Goal: Task Accomplishment & Management: Use online tool/utility

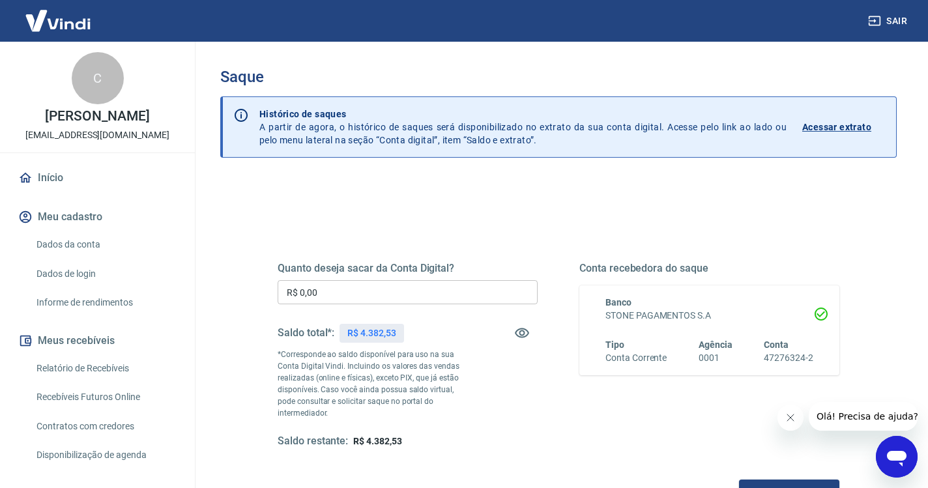
click at [339, 307] on div "Quanto deseja sacar da Conta Digital? R$ 0,00 ​ Saldo total*: R$ 4.382,53 *Corr…" at bounding box center [408, 355] width 260 height 186
click at [339, 296] on input "R$ 0,00" at bounding box center [408, 292] width 260 height 24
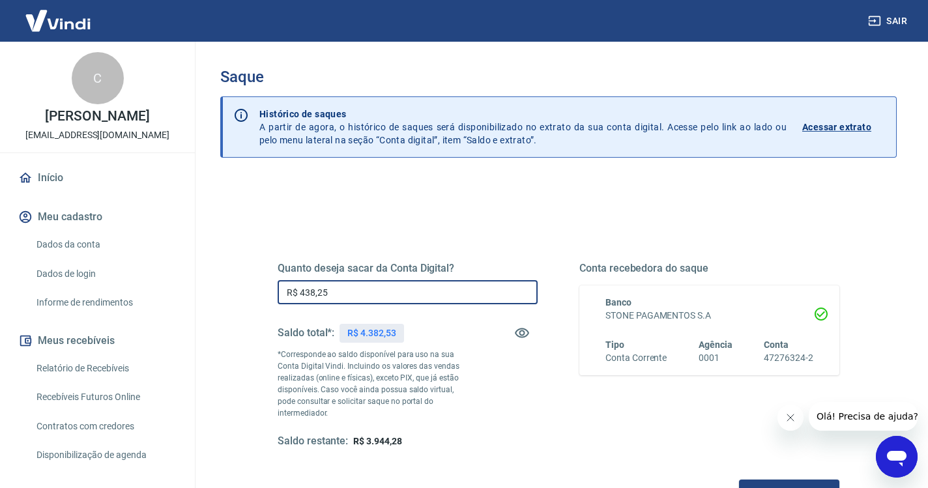
type input "R$ 4.382,53"
click at [739, 480] on button "Solicitar saque" at bounding box center [789, 492] width 100 height 24
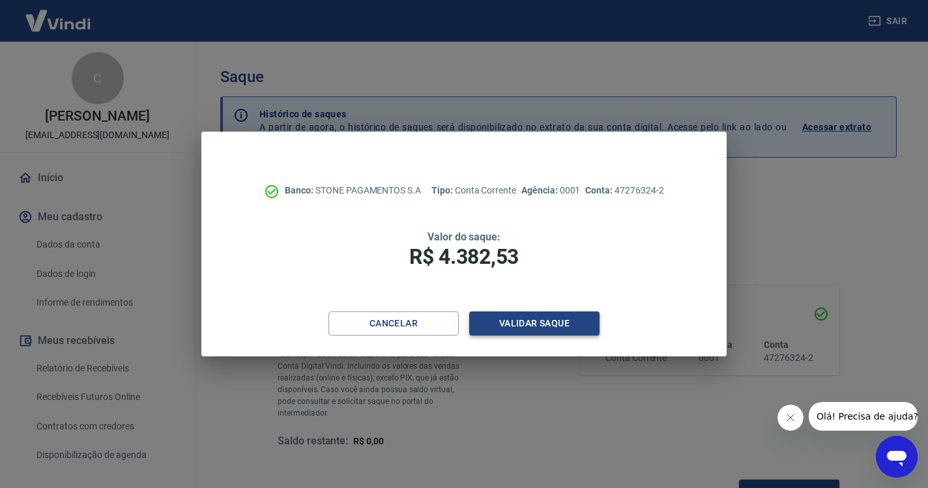
click at [540, 329] on button "Validar saque" at bounding box center [534, 323] width 130 height 24
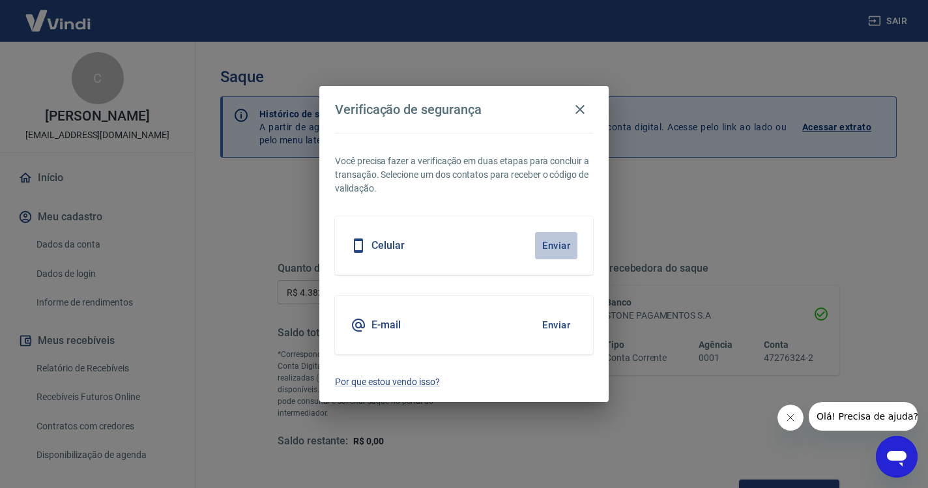
click at [560, 234] on button "Enviar" at bounding box center [556, 245] width 42 height 27
click at [556, 242] on button "Enviar" at bounding box center [556, 245] width 42 height 27
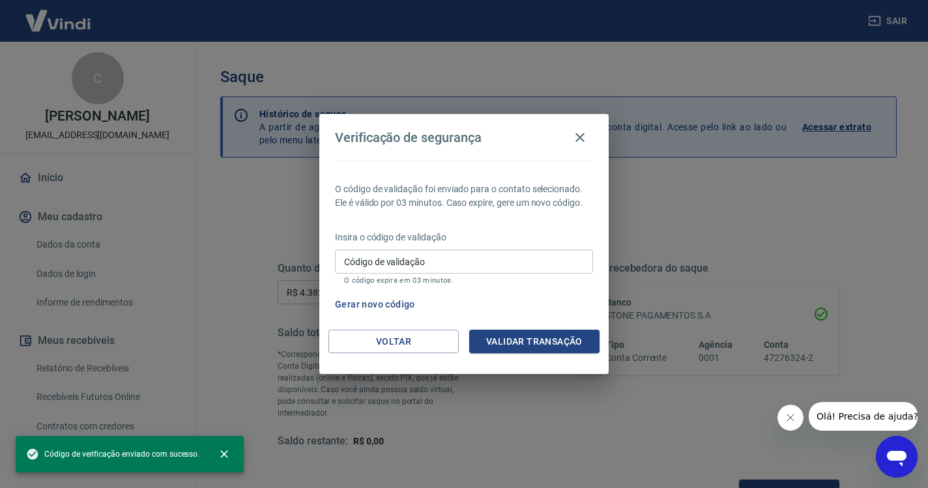
click at [426, 261] on input "Código de validação" at bounding box center [464, 262] width 258 height 24
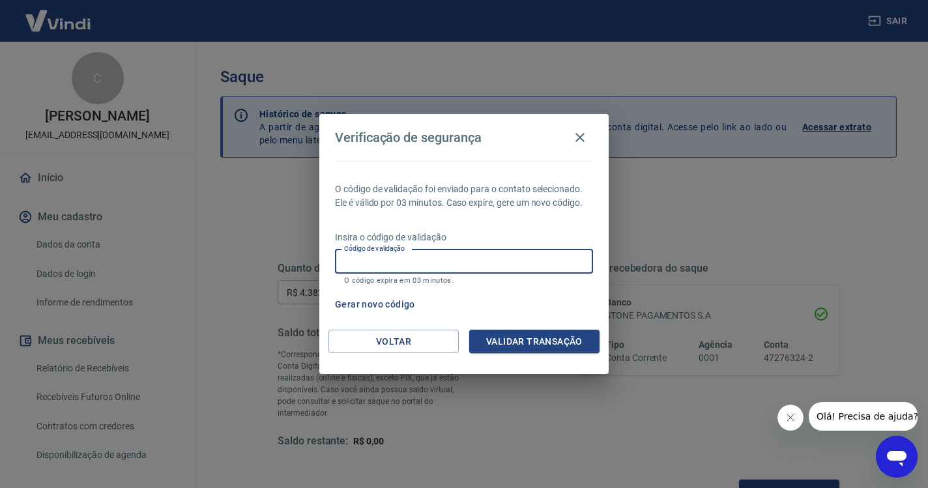
paste input "162267"
type input "162267"
click at [485, 340] on button "Validar transação" at bounding box center [534, 342] width 130 height 24
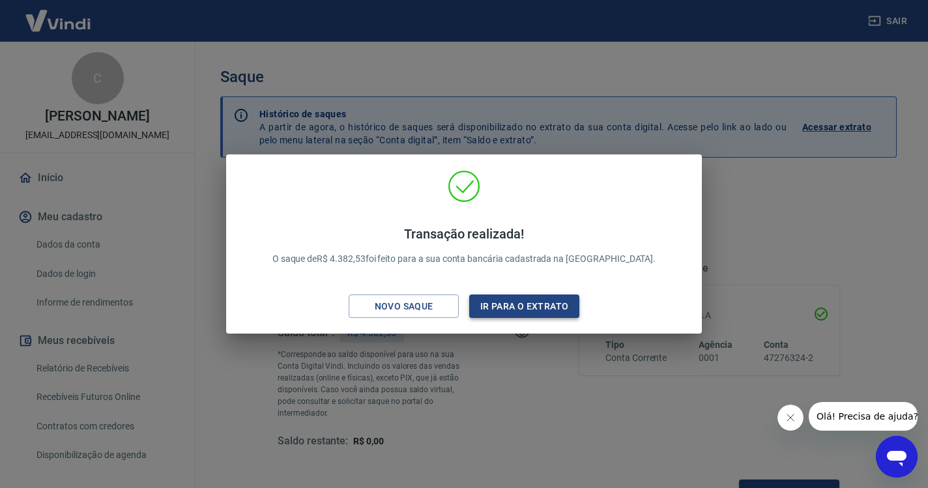
click at [552, 306] on button "Ir para o extrato" at bounding box center [524, 306] width 110 height 24
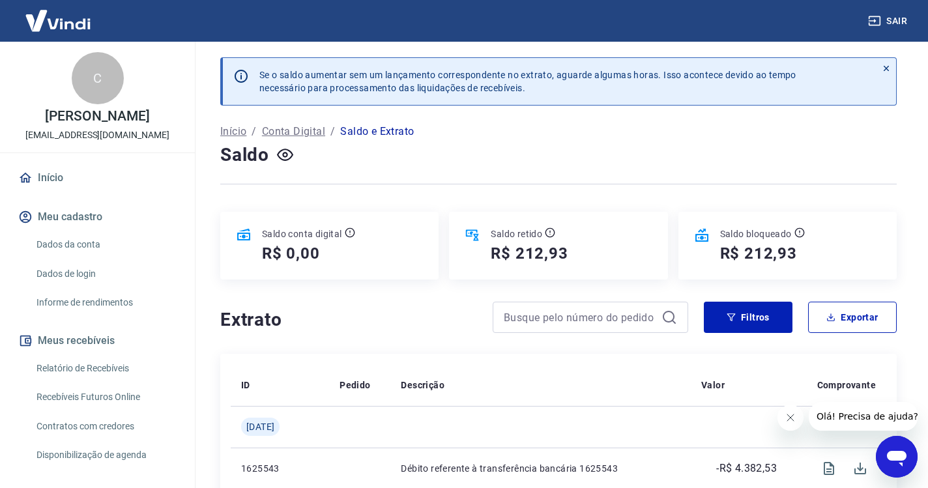
click at [891, 23] on button "Sair" at bounding box center [888, 21] width 47 height 24
